Goal: Information Seeking & Learning: Learn about a topic

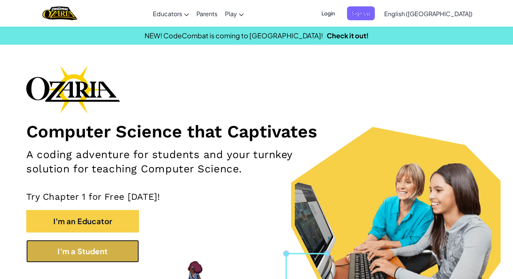
click at [45, 261] on button "I'm a Student" at bounding box center [82, 251] width 113 height 23
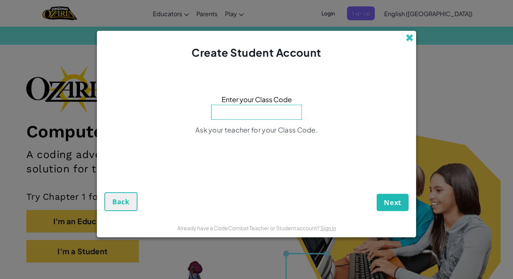
click at [411, 39] on span at bounding box center [410, 38] width 8 height 8
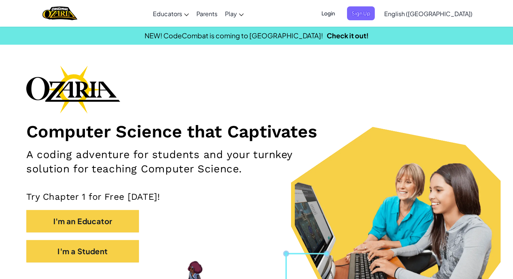
click at [340, 18] on span "Login" at bounding box center [328, 13] width 23 height 14
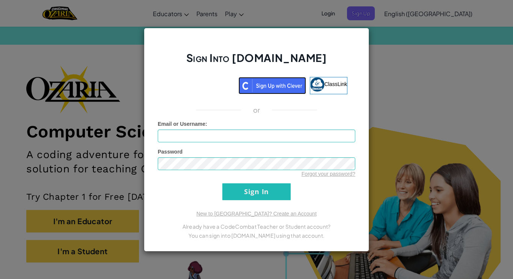
click at [252, 86] on img at bounding box center [273, 85] width 68 height 17
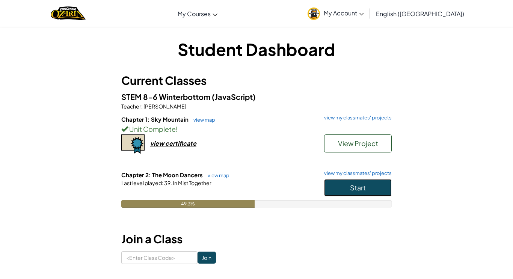
click at [358, 188] on span "Start" at bounding box center [358, 187] width 16 height 9
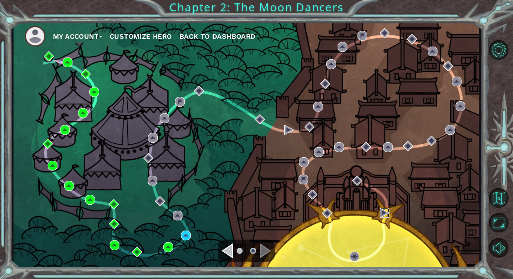
click at [387, 215] on img at bounding box center [385, 213] width 10 height 10
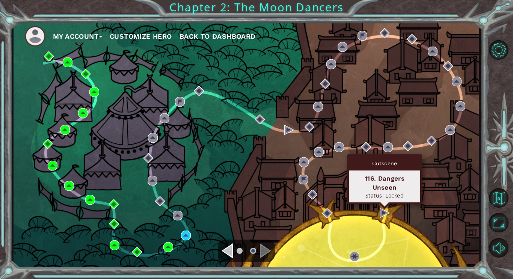
click at [433, 172] on div "My Account Customize Hero Back to Dashboard" at bounding box center [246, 145] width 465 height 246
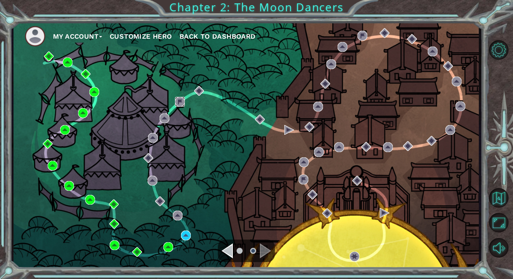
click at [183, 103] on img at bounding box center [180, 102] width 10 height 10
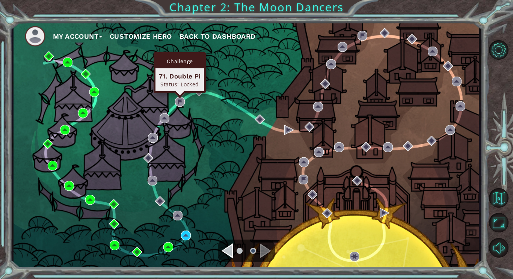
click at [210, 91] on div "My Account Customize Hero Back to Dashboard" at bounding box center [246, 145] width 465 height 246
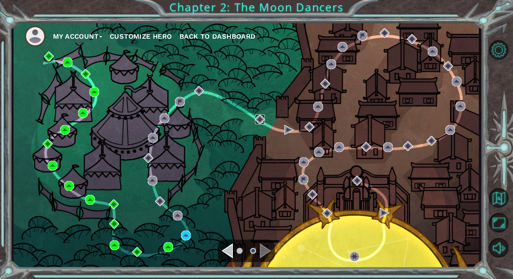
click at [257, 122] on img at bounding box center [260, 120] width 10 height 10
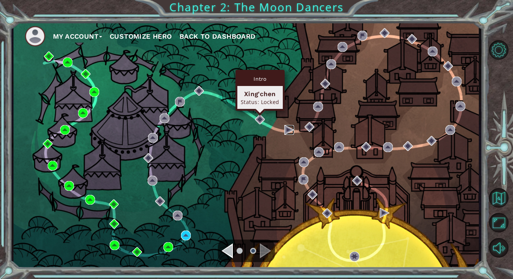
click at [285, 130] on img at bounding box center [289, 130] width 10 height 10
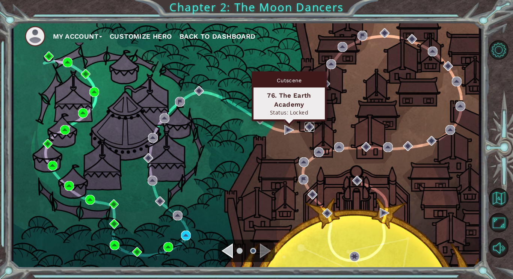
click at [310, 124] on img at bounding box center [310, 127] width 10 height 10
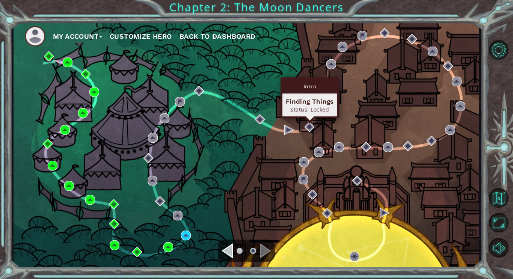
click at [327, 78] on div "Intro Finding Things Status: Locked" at bounding box center [310, 97] width 58 height 41
click at [335, 64] on img at bounding box center [331, 64] width 10 height 10
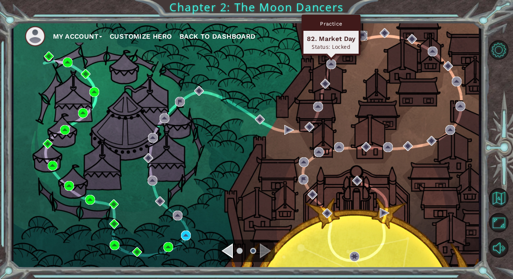
click at [366, 35] on img at bounding box center [363, 36] width 10 height 10
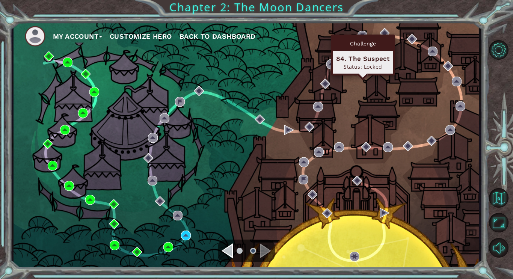
click at [188, 220] on div "My Account Customize Hero Back to Dashboard" at bounding box center [246, 145] width 465 height 246
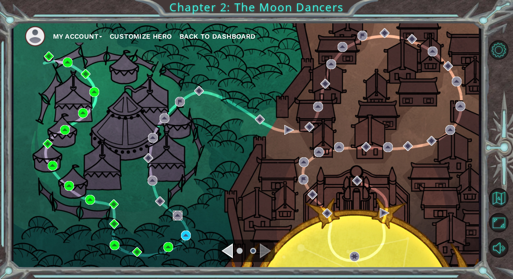
click at [182, 211] on img at bounding box center [178, 216] width 10 height 10
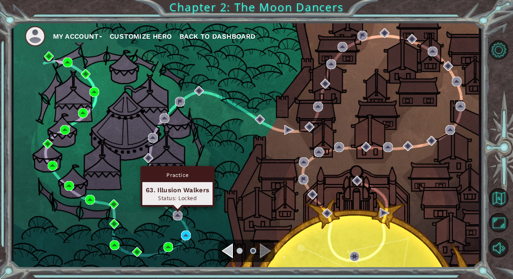
click at [217, 142] on div "My Account Customize Hero Back to Dashboard" at bounding box center [246, 145] width 465 height 246
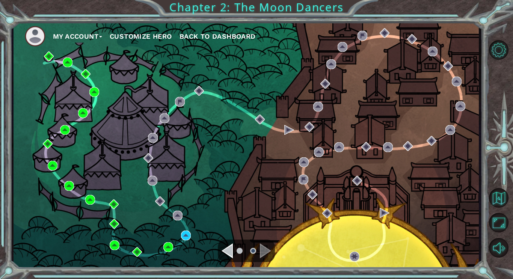
click at [192, 226] on div "My Account Customize Hero Back to Dashboard" at bounding box center [246, 145] width 465 height 246
click at [262, 116] on img at bounding box center [260, 120] width 10 height 10
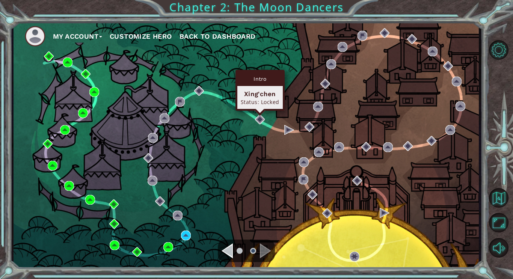
click at [217, 185] on div "My Account Customize Hero Back to Dashboard" at bounding box center [246, 145] width 465 height 246
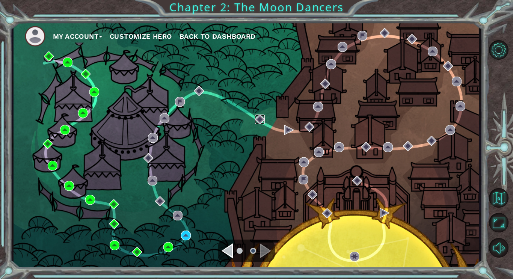
click at [264, 124] on img at bounding box center [260, 120] width 10 height 10
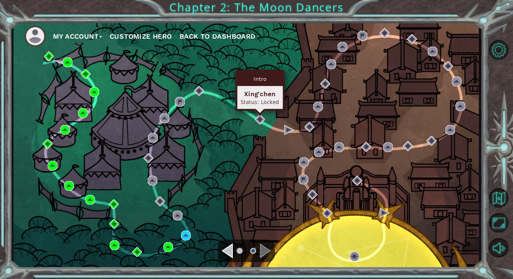
click at [249, 163] on div "My Account Customize Hero Back to Dashboard" at bounding box center [246, 145] width 465 height 246
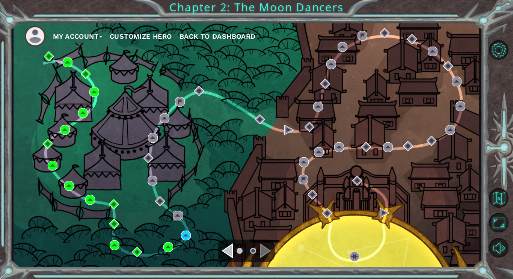
click at [180, 216] on img at bounding box center [178, 216] width 10 height 10
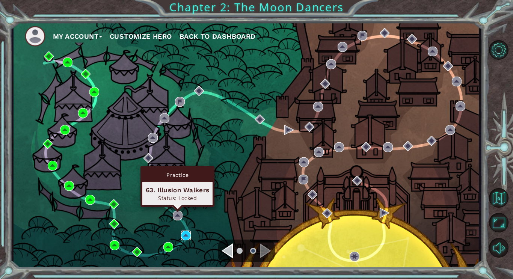
click at [188, 234] on img at bounding box center [186, 236] width 10 height 10
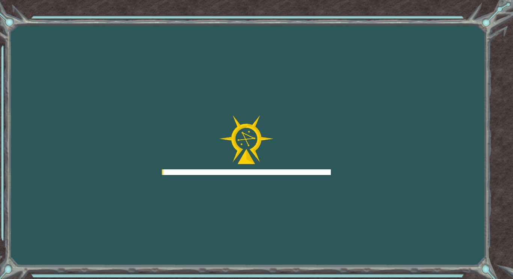
click at [183, 231] on div "Goals Error loading from server. Try refreshing the page. You'll need to join a…" at bounding box center [256, 139] width 513 height 279
